Goal: Transaction & Acquisition: Purchase product/service

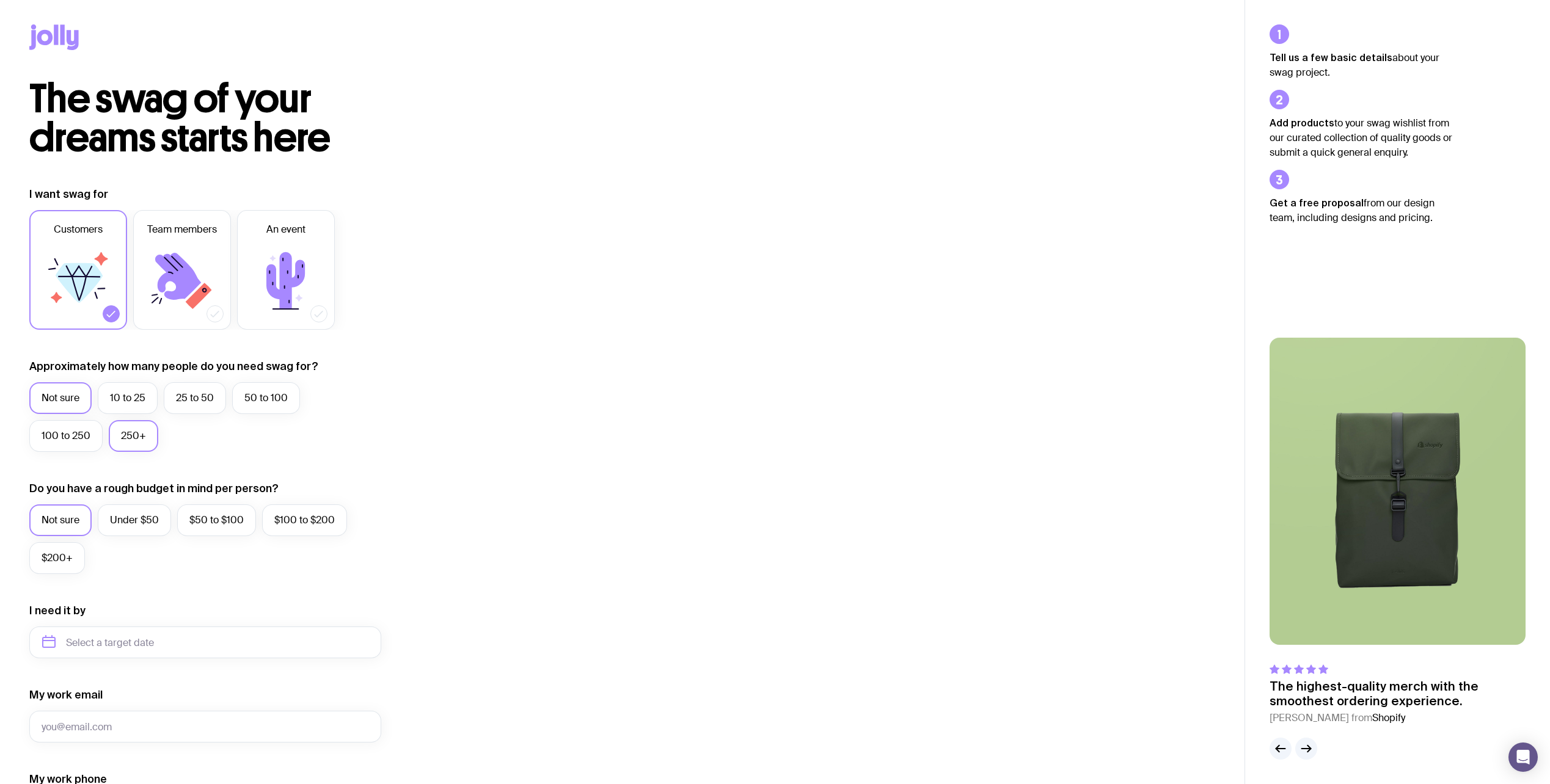
click at [142, 441] on label "250+" at bounding box center [133, 436] width 49 height 32
click at [0, 0] on input "250+" at bounding box center [0, 0] width 0 height 0
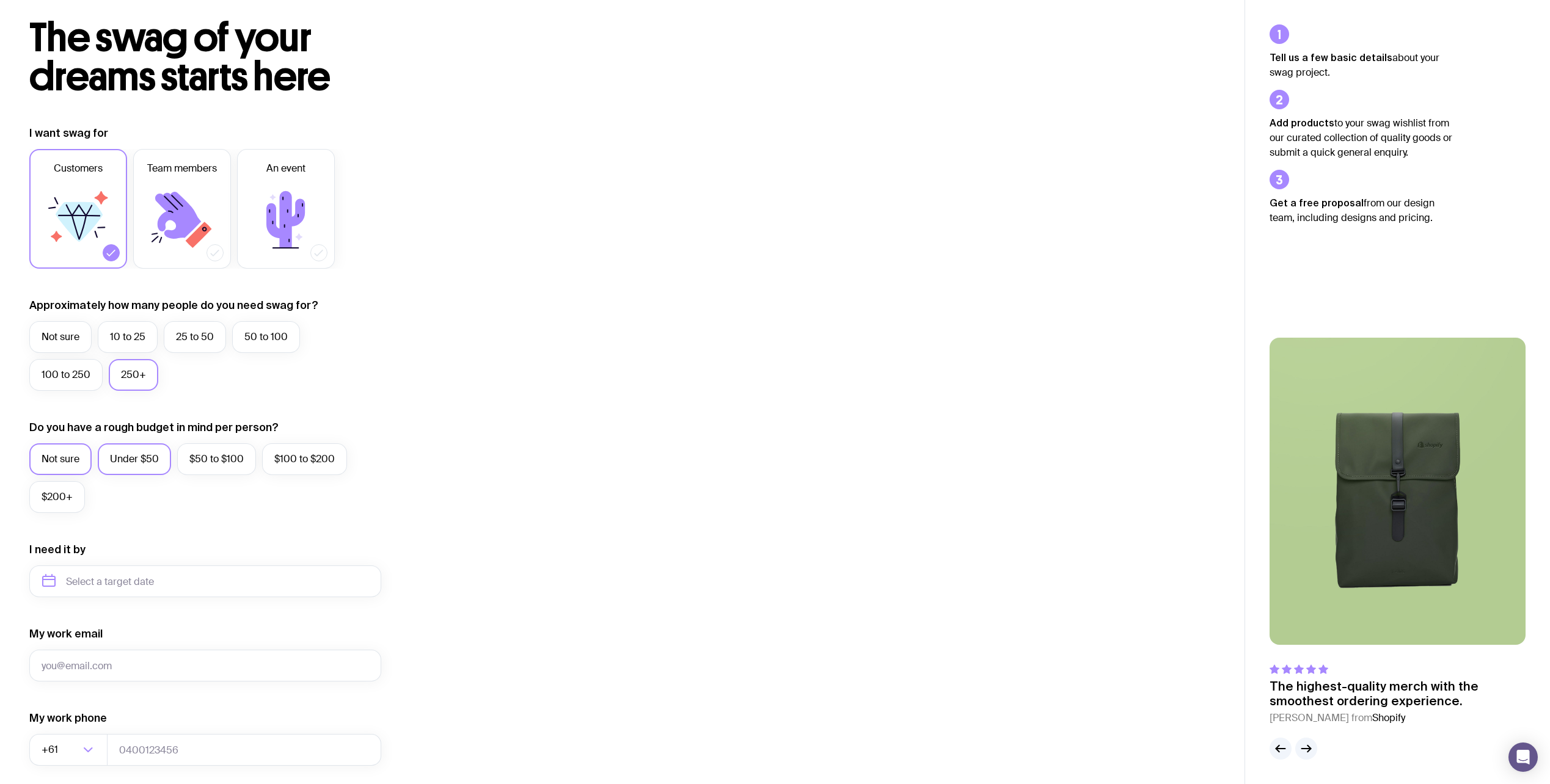
click at [138, 464] on label "Under $50" at bounding box center [134, 459] width 73 height 32
click at [0, 0] on input "Under $50" at bounding box center [0, 0] width 0 height 0
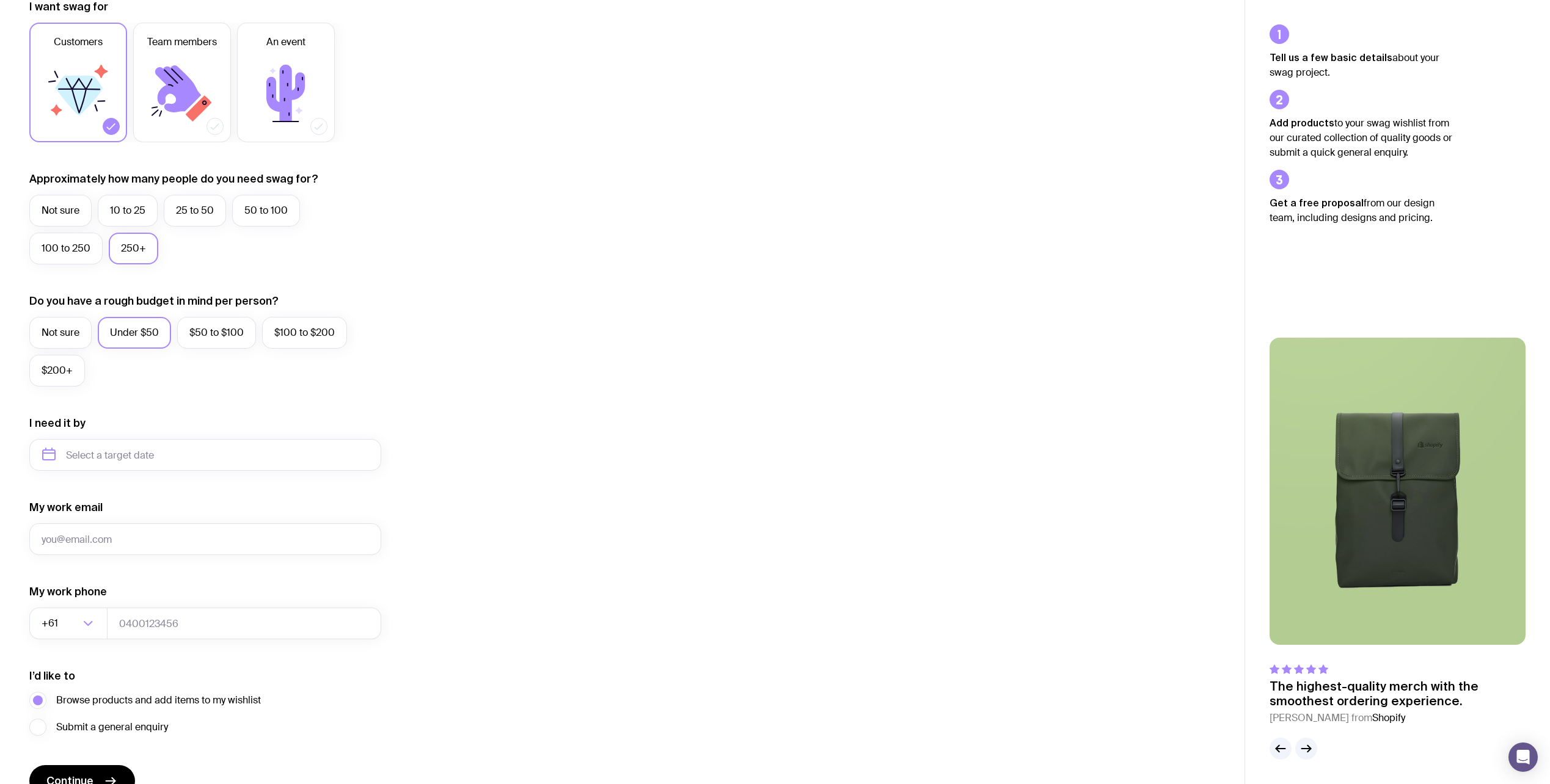
scroll to position [0, 0]
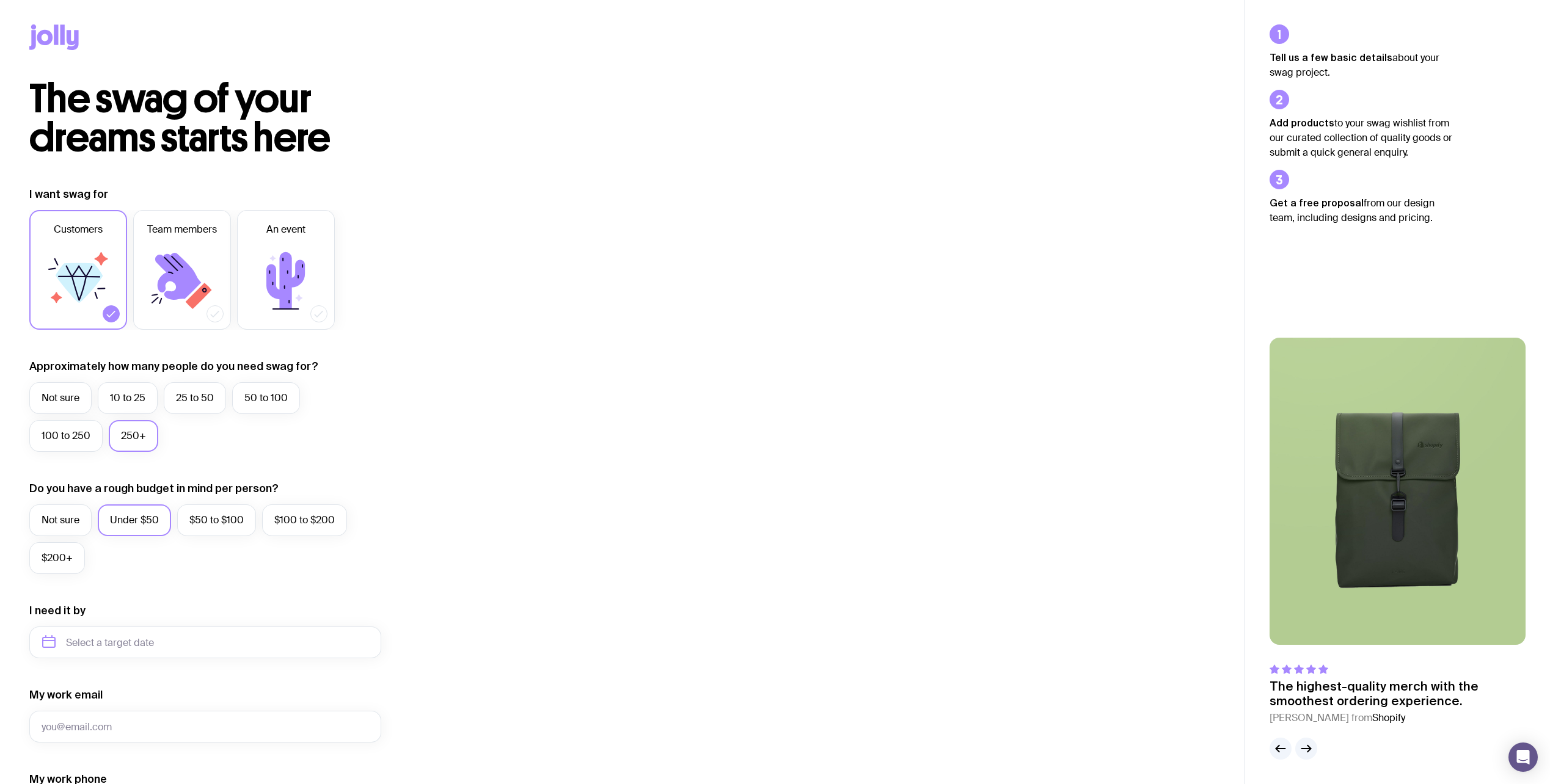
click at [68, 27] on icon at bounding box center [54, 37] width 49 height 26
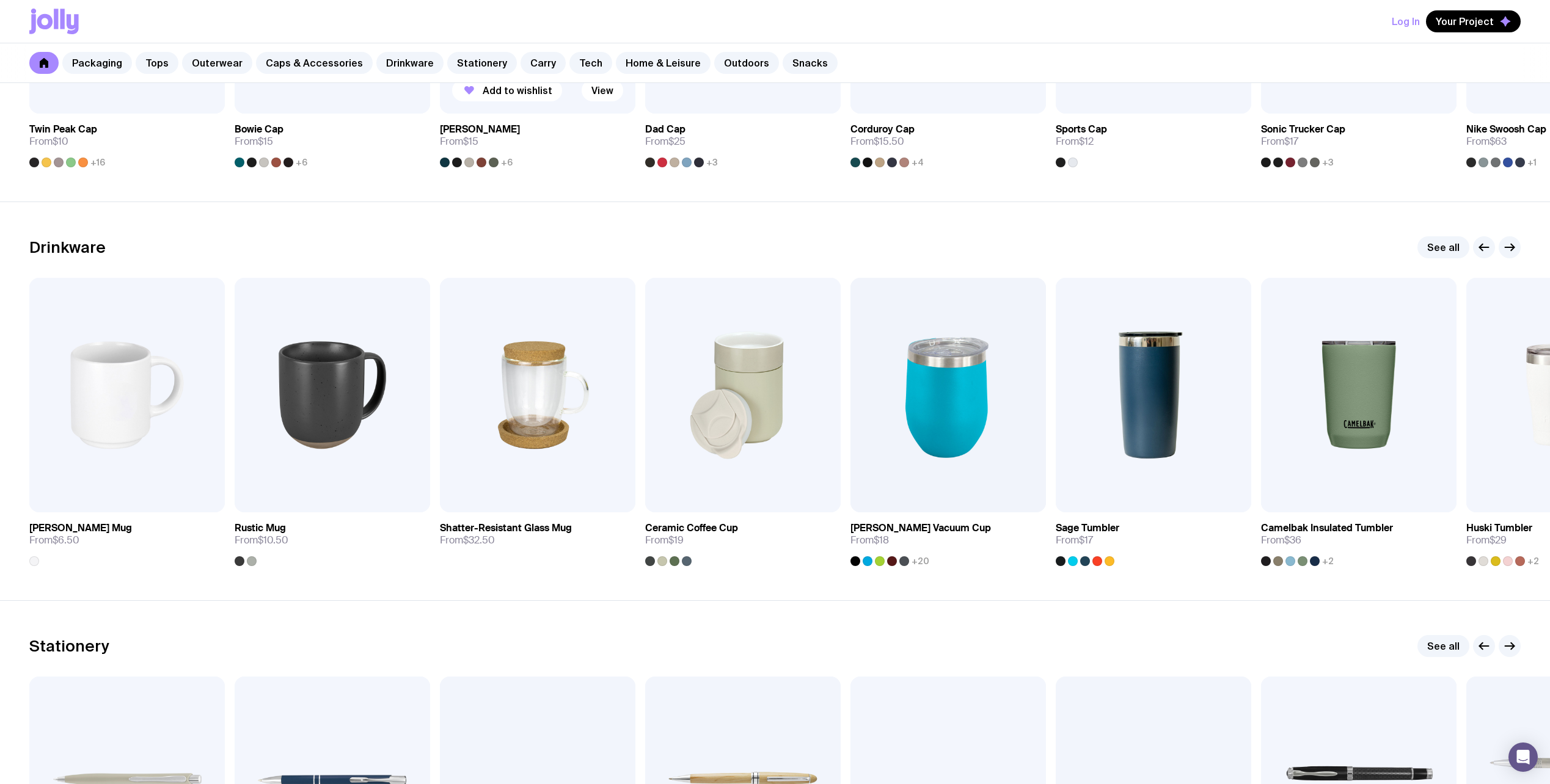
scroll to position [1649, 0]
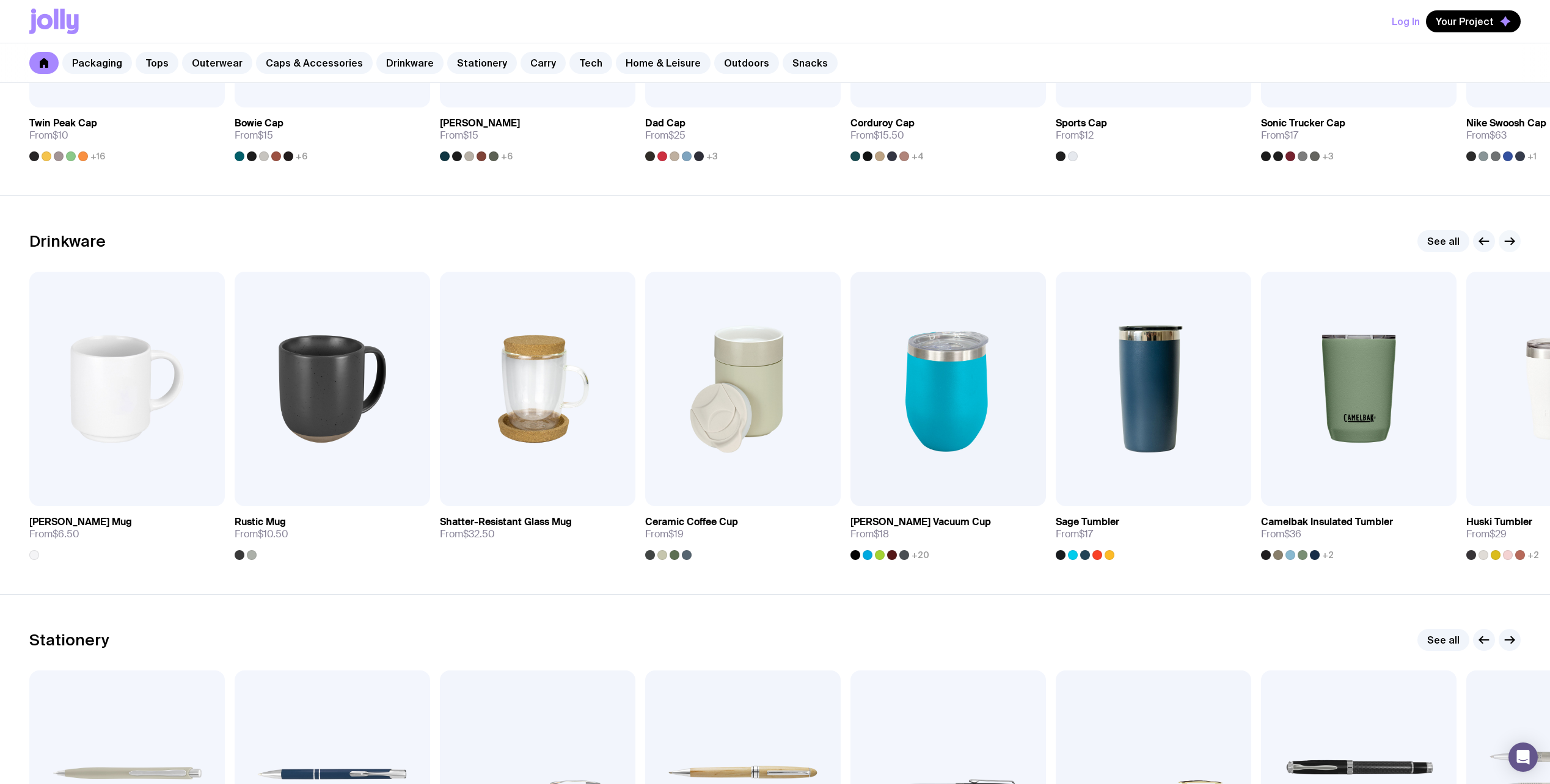
click at [1514, 237] on icon "button" at bounding box center [1510, 241] width 15 height 15
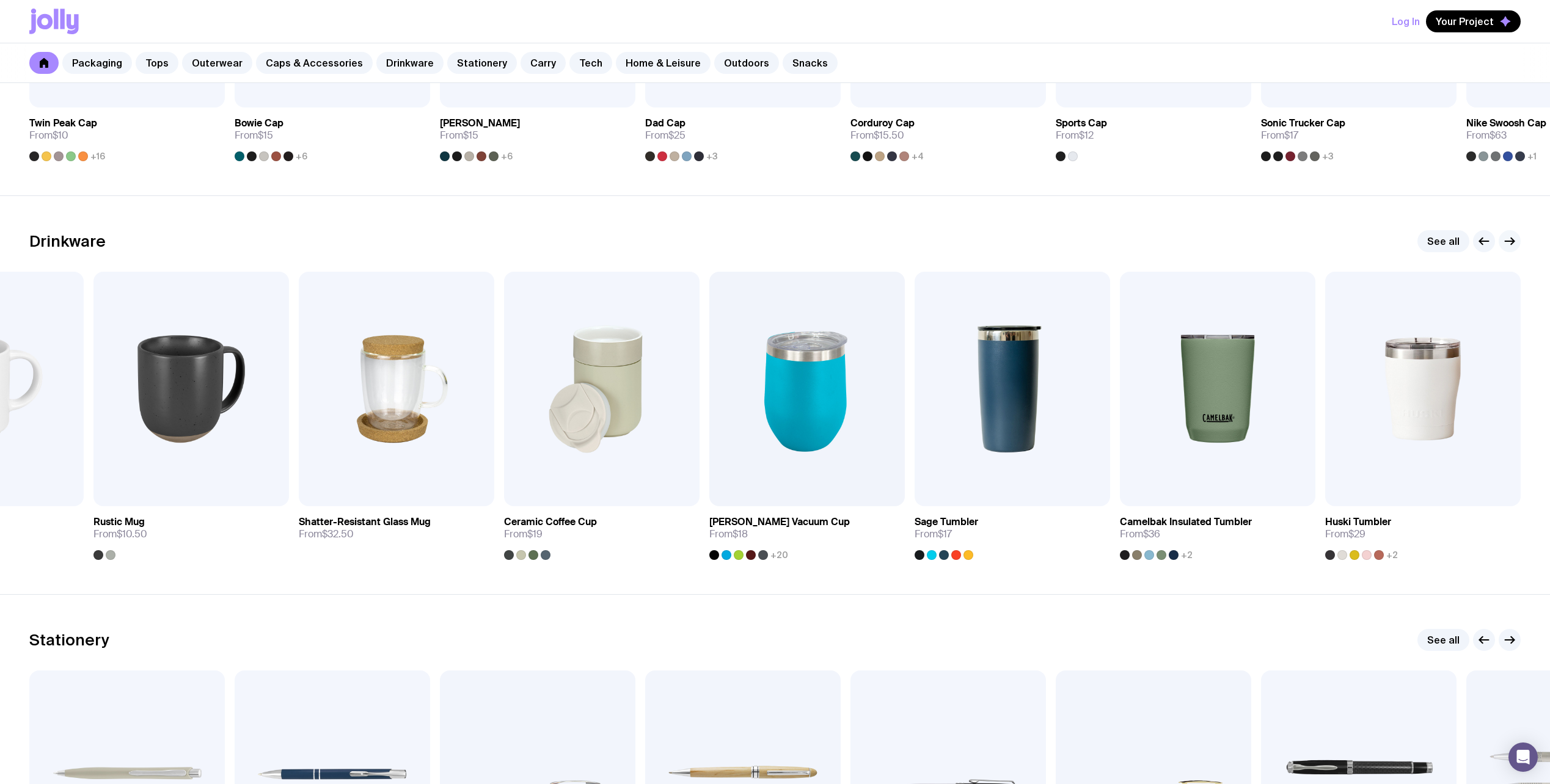
click at [1514, 237] on icon "button" at bounding box center [1510, 241] width 15 height 15
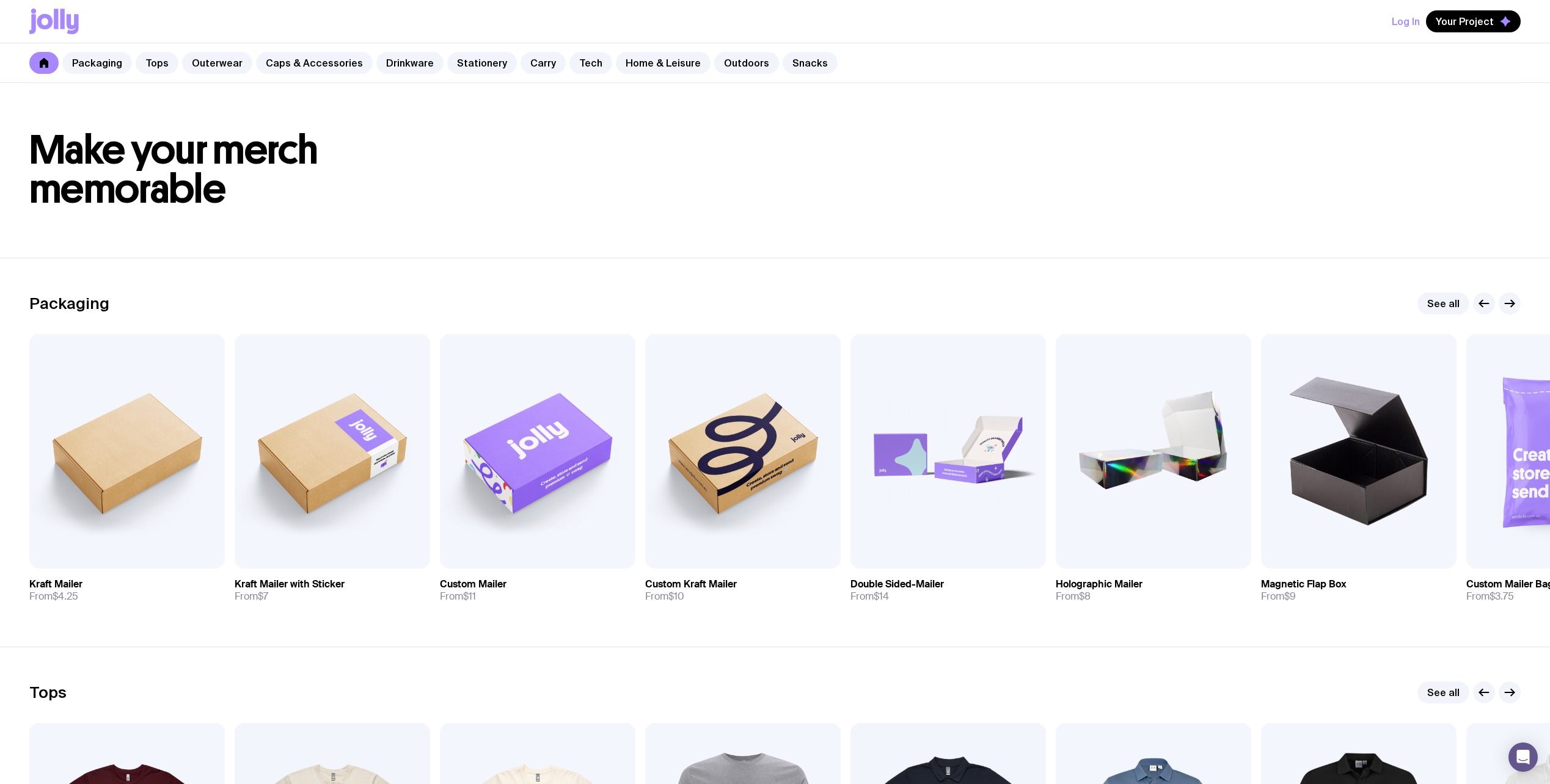
scroll to position [0, 0]
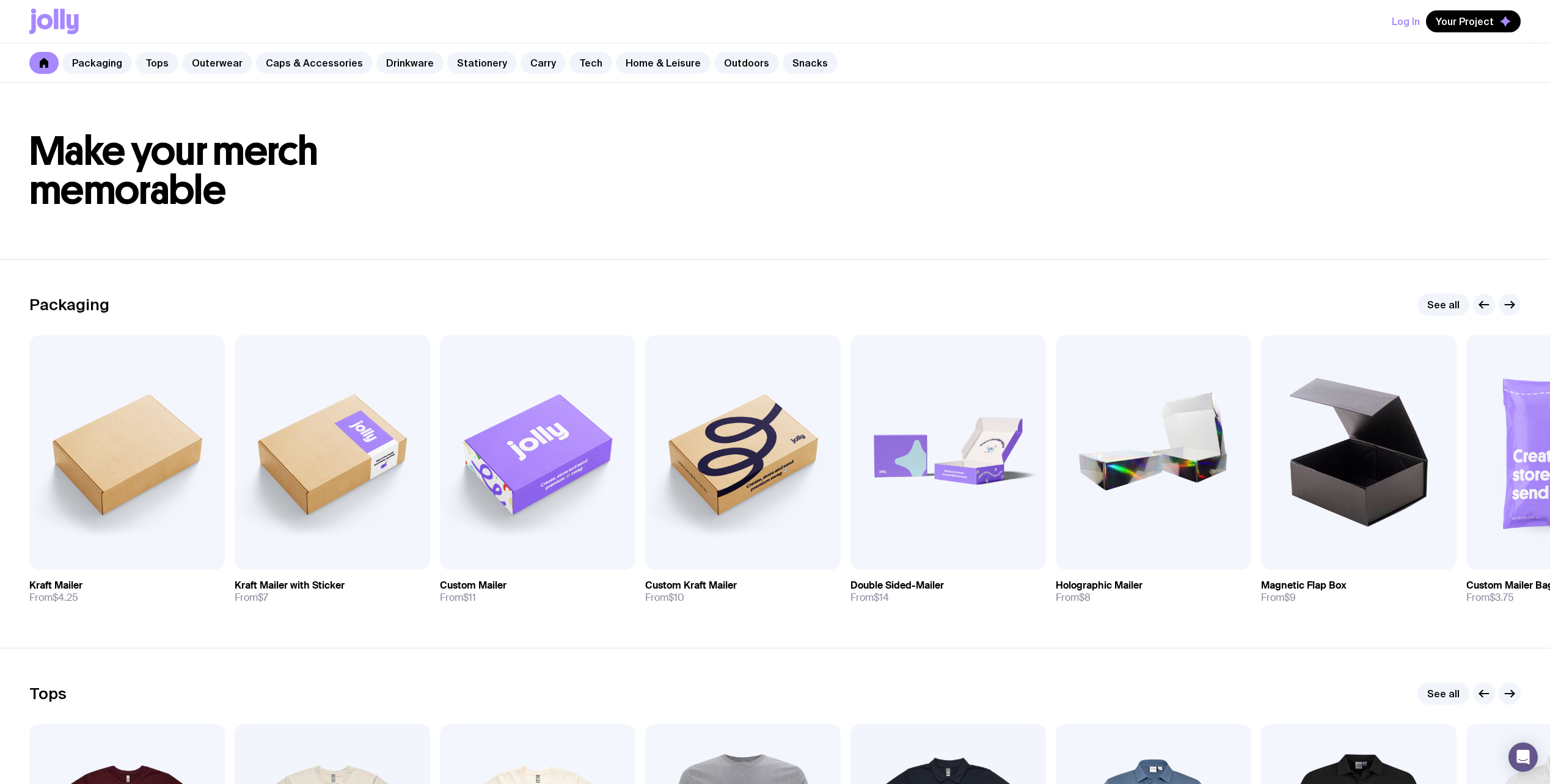
click at [40, 63] on icon at bounding box center [44, 63] width 8 height 10
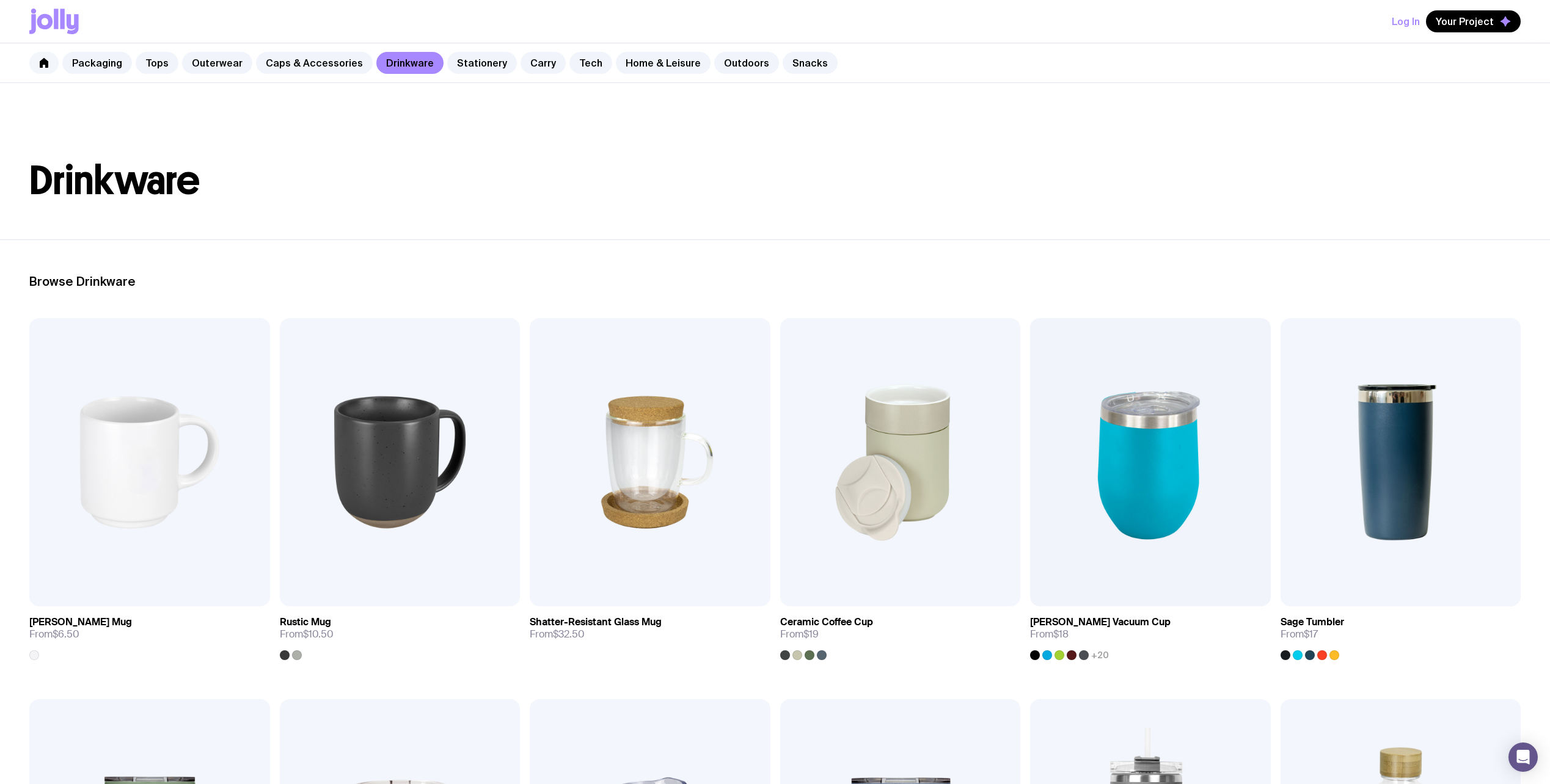
click at [46, 70] on link at bounding box center [44, 63] width 30 height 22
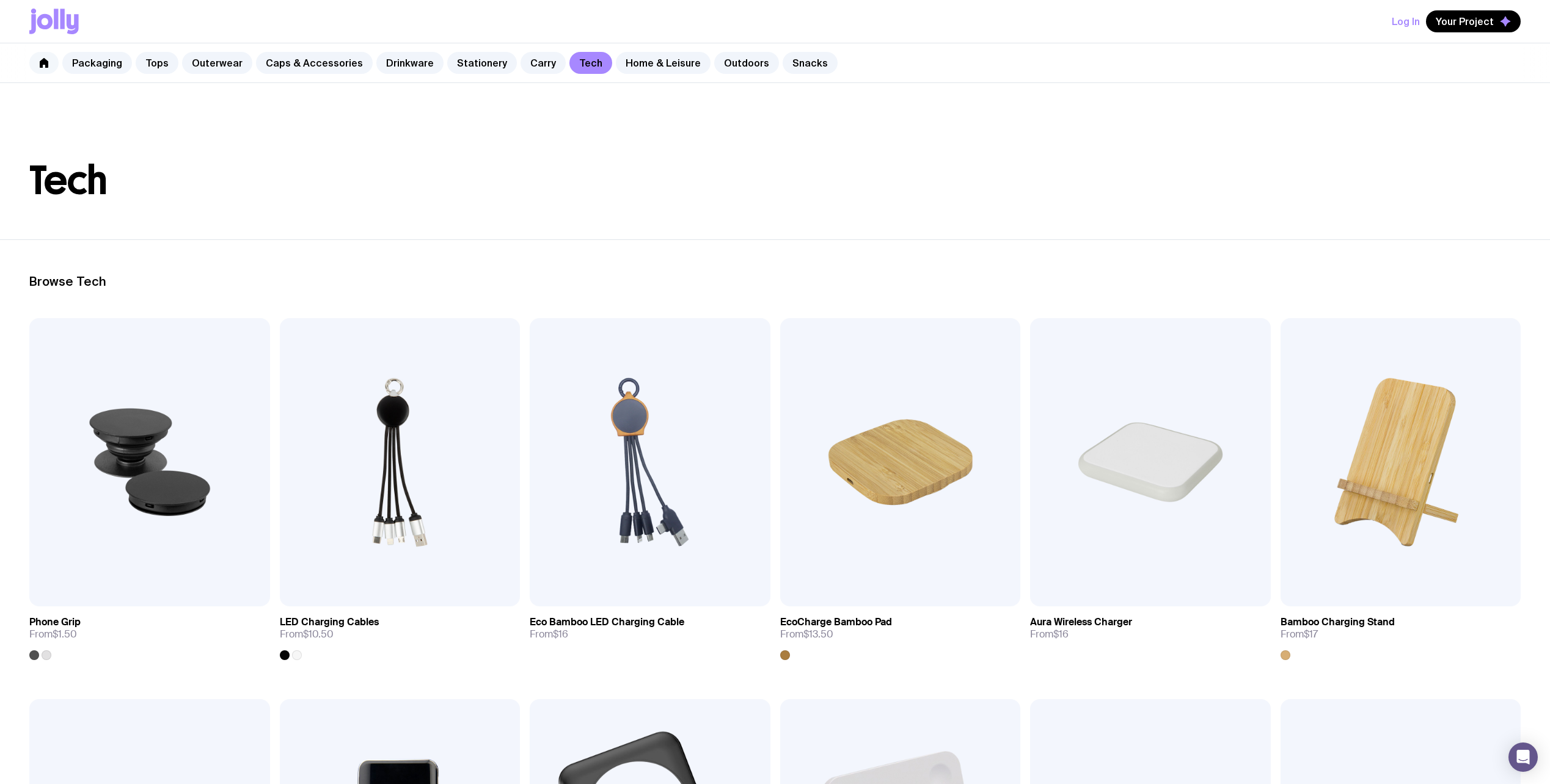
click at [40, 62] on icon at bounding box center [44, 63] width 10 height 10
